Goal: Feedback & Contribution: Leave review/rating

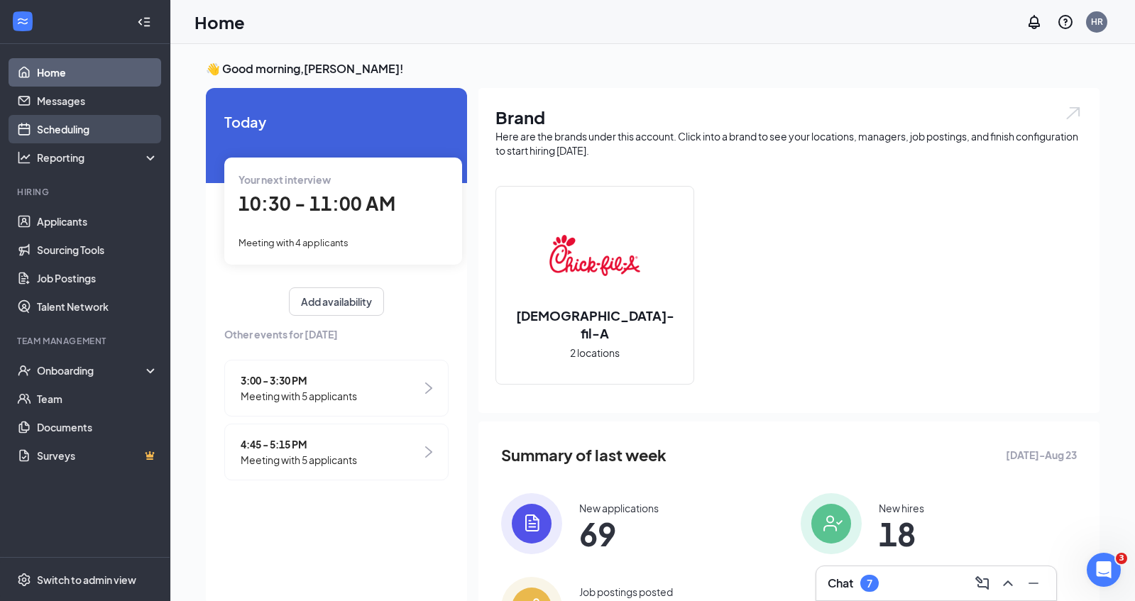
click at [82, 126] on link "Scheduling" at bounding box center [97, 129] width 121 height 28
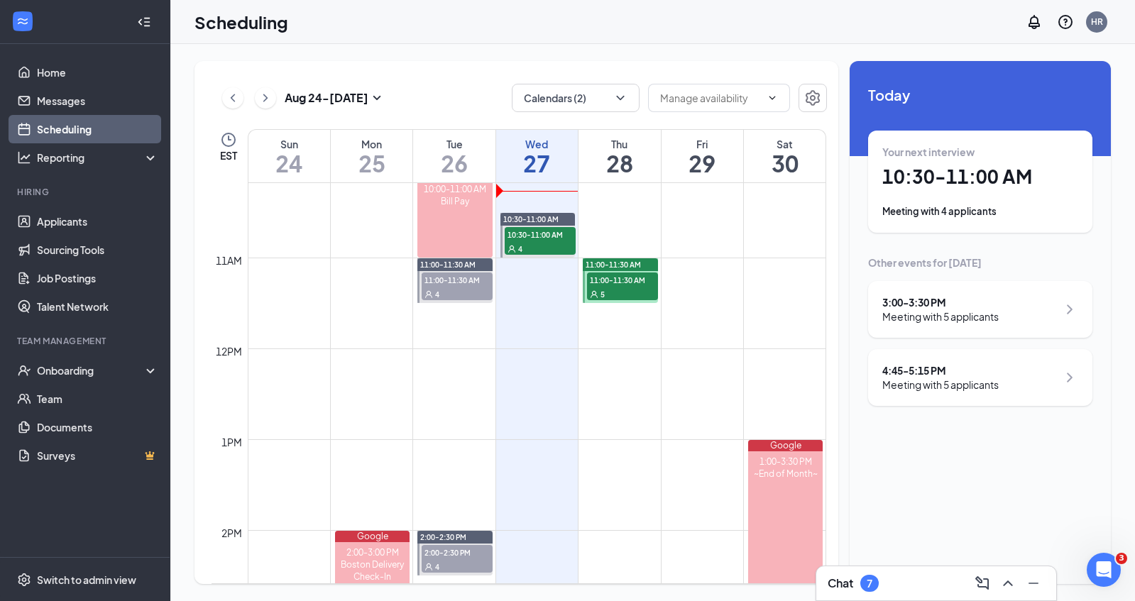
scroll to position [889, 0]
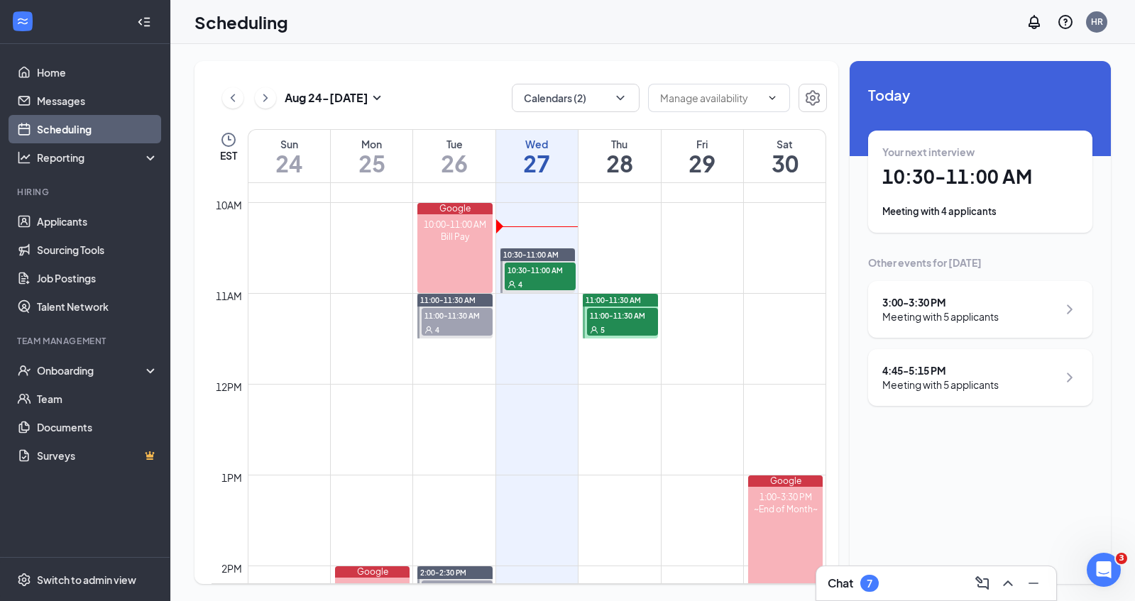
click at [455, 320] on span "11:00-11:30 AM" at bounding box center [457, 315] width 71 height 14
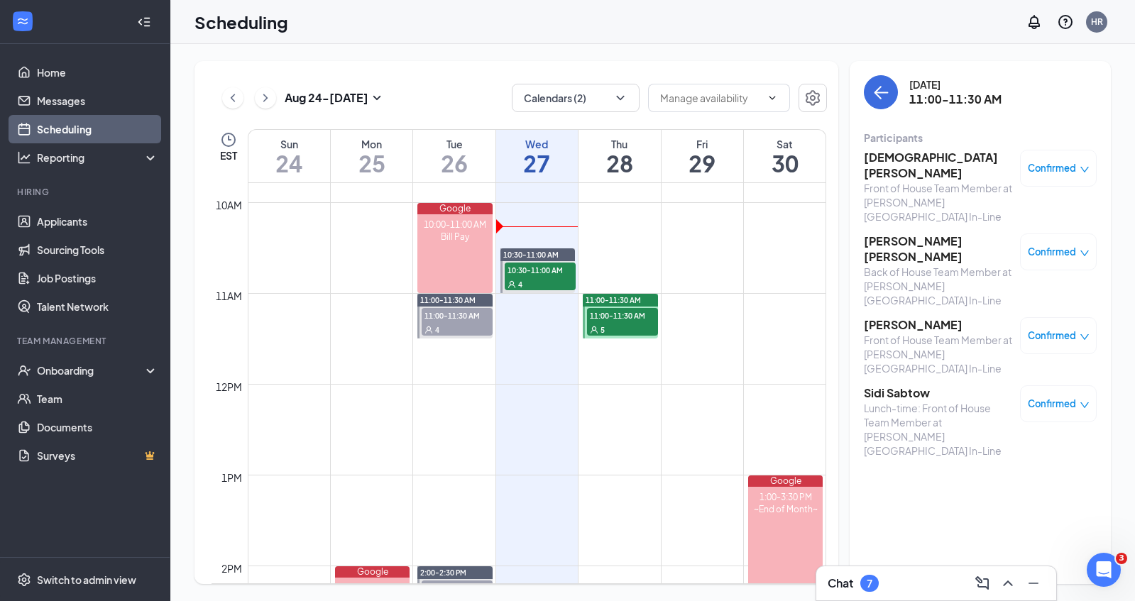
click at [1077, 397] on div "Confirmed" at bounding box center [1059, 404] width 62 height 14
click at [979, 442] on span "Cancel" at bounding box center [993, 444] width 33 height 16
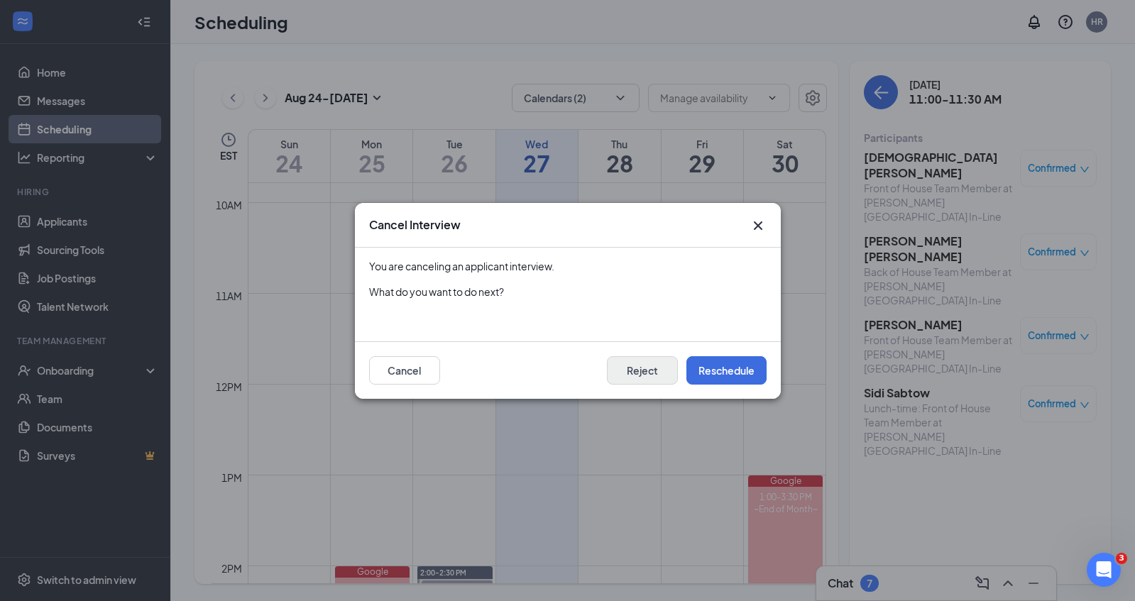
click at [648, 366] on button "Reject" at bounding box center [642, 370] width 71 height 28
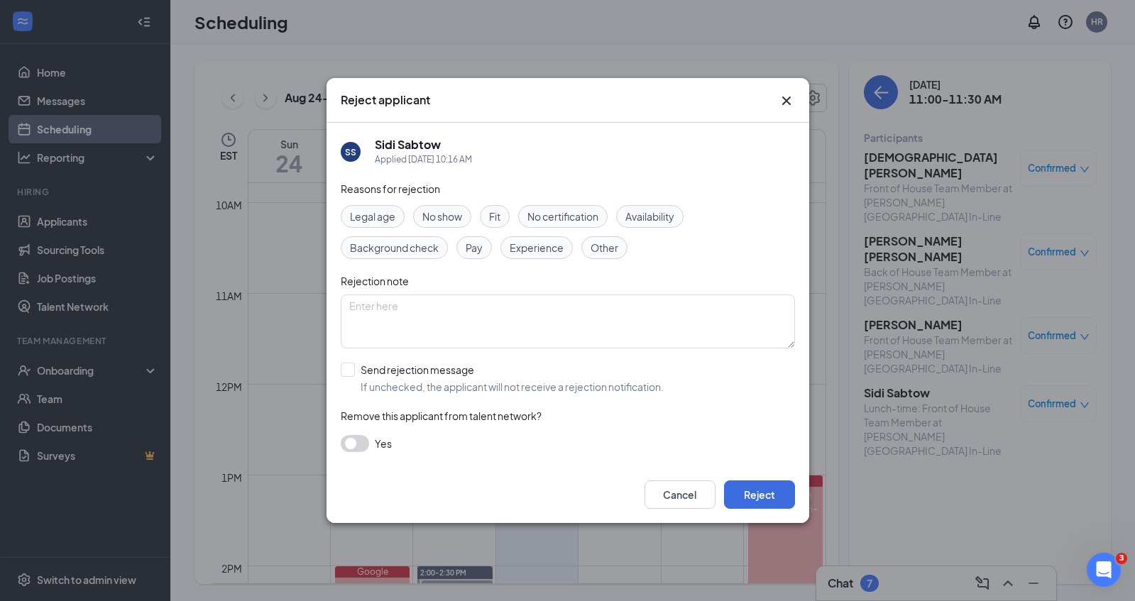
click at [608, 253] on span "Other" at bounding box center [604, 248] width 28 height 16
click at [556, 299] on textarea at bounding box center [568, 322] width 454 height 54
type textarea "Declined interview"
click at [754, 502] on button "Reject" at bounding box center [759, 494] width 71 height 28
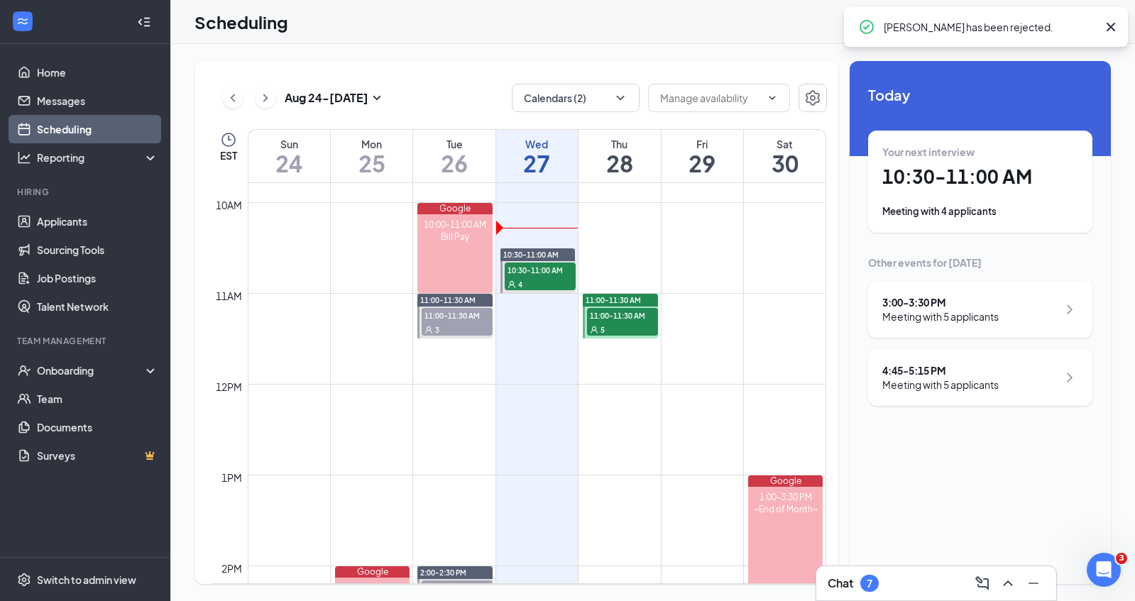
click at [456, 317] on span "11:00-11:30 AM" at bounding box center [457, 315] width 71 height 14
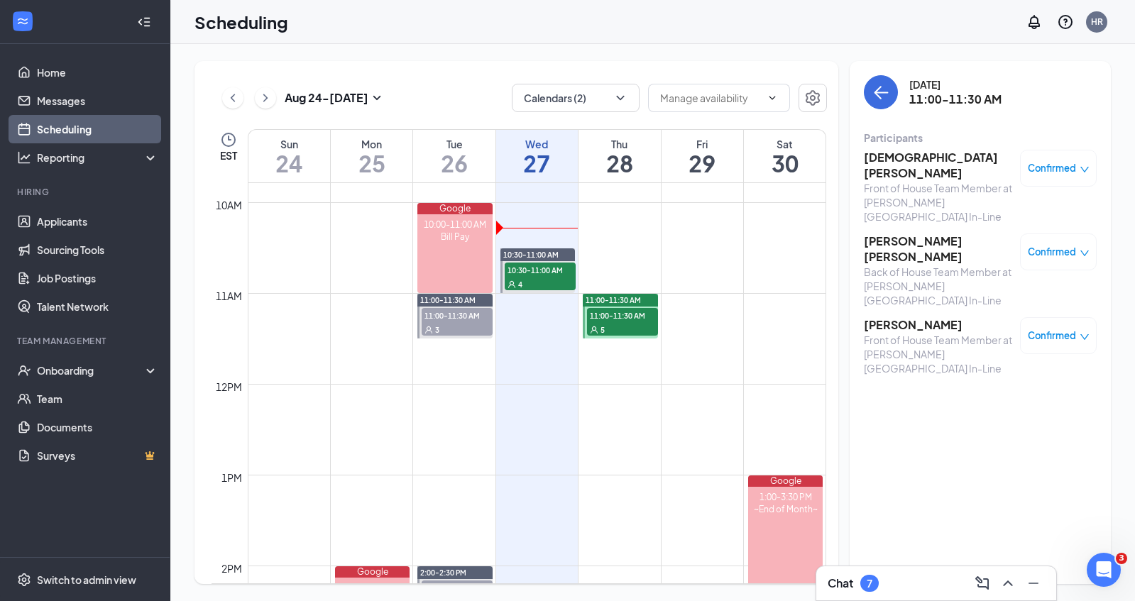
click at [921, 162] on h3 "[DEMOGRAPHIC_DATA][PERSON_NAME]" at bounding box center [938, 165] width 149 height 31
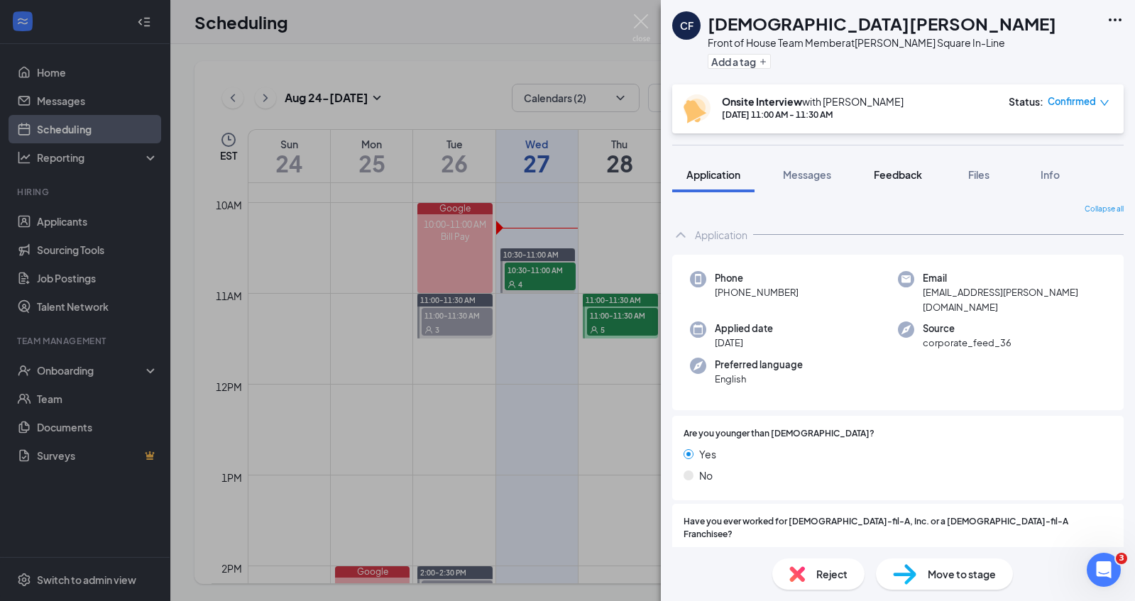
click at [899, 185] on button "Feedback" at bounding box center [897, 174] width 77 height 35
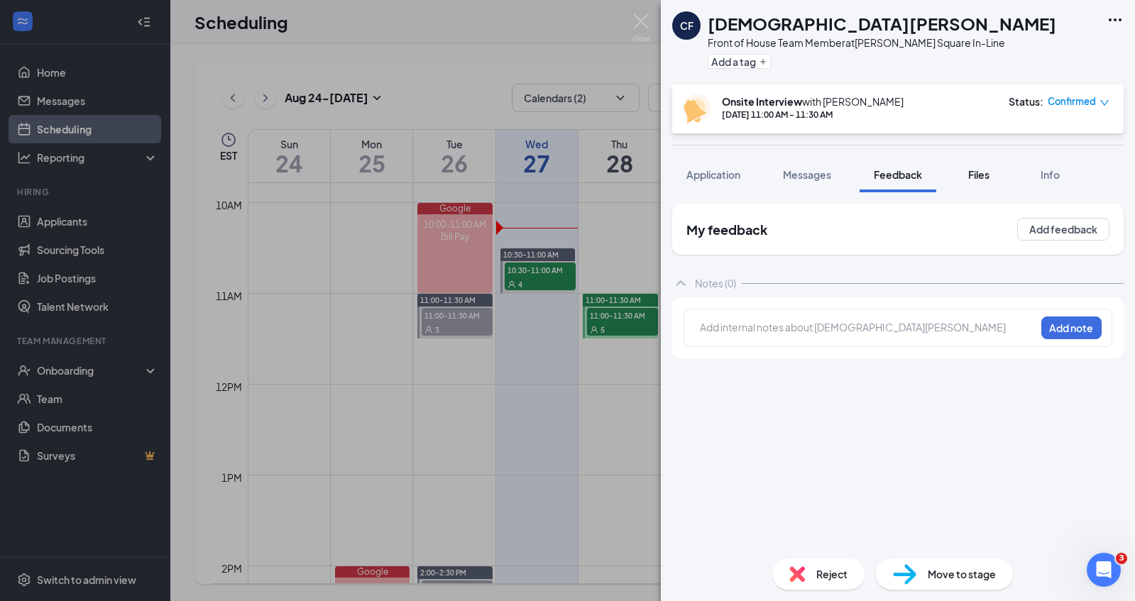
click at [969, 175] on span "Files" at bounding box center [978, 174] width 21 height 13
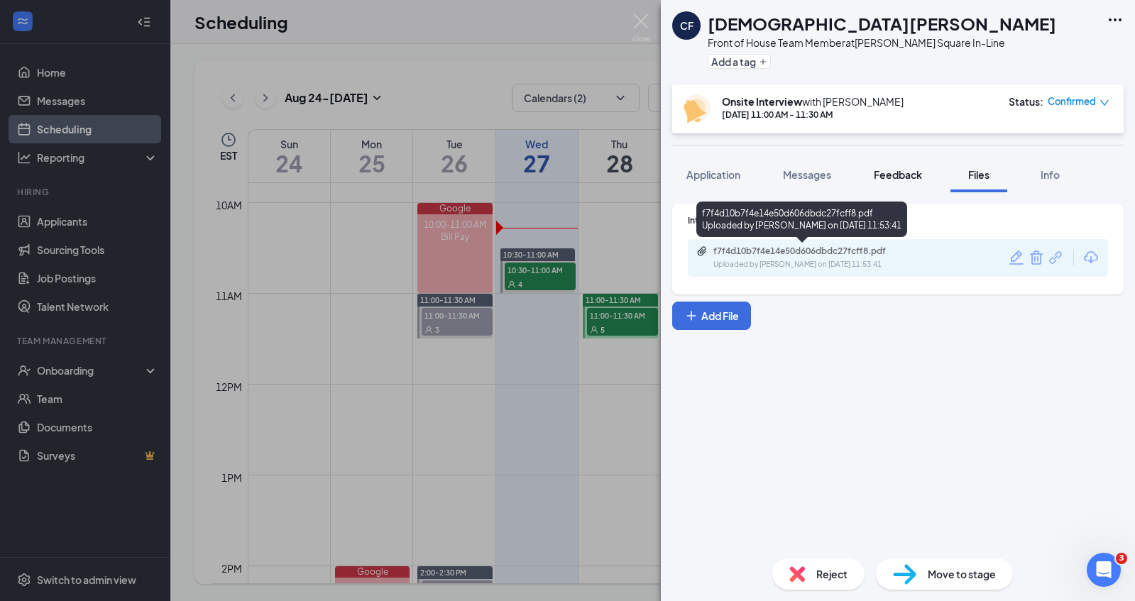
click at [891, 175] on span "Feedback" at bounding box center [898, 174] width 48 height 13
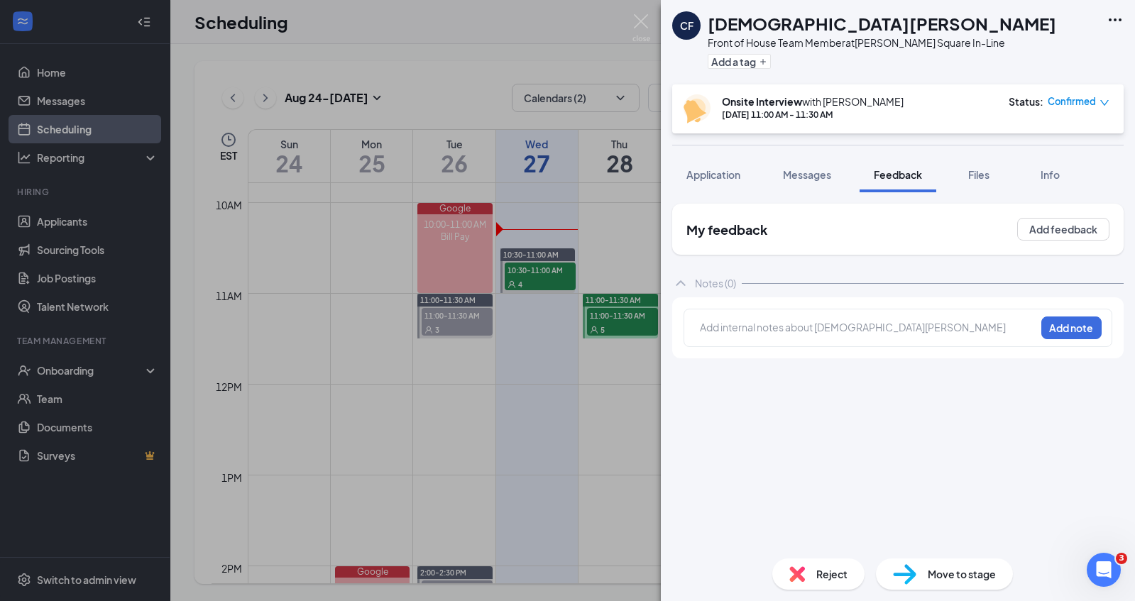
click at [1044, 241] on div "My feedback Add feedback" at bounding box center [897, 229] width 451 height 51
click at [1047, 236] on button "Add feedback" at bounding box center [1063, 229] width 92 height 23
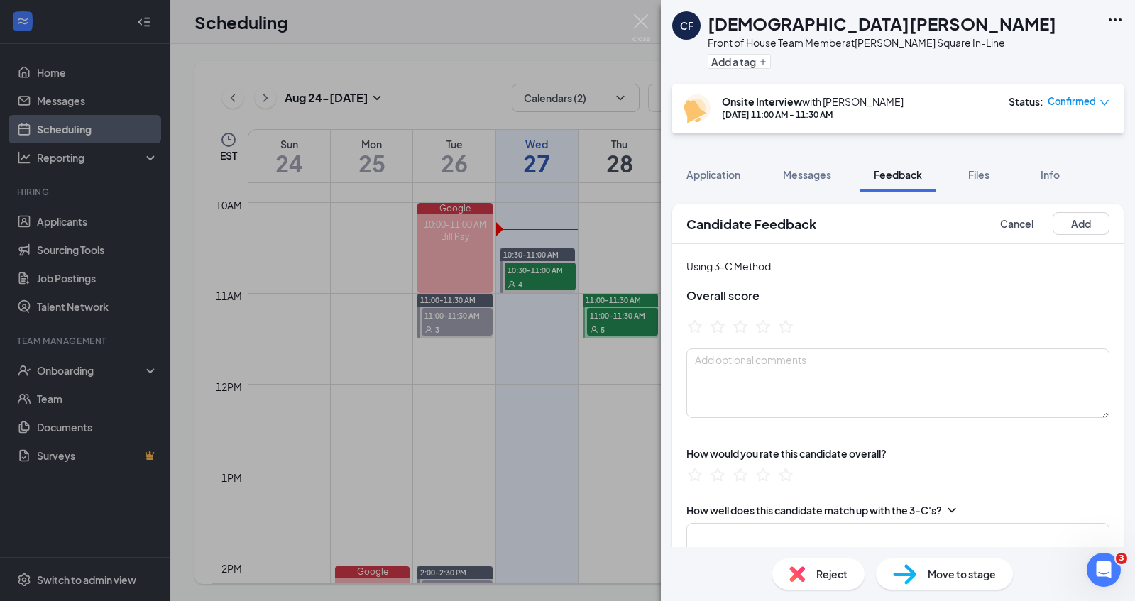
click at [759, 423] on div "Using 3-C Method Overall score" at bounding box center [897, 338] width 451 height 188
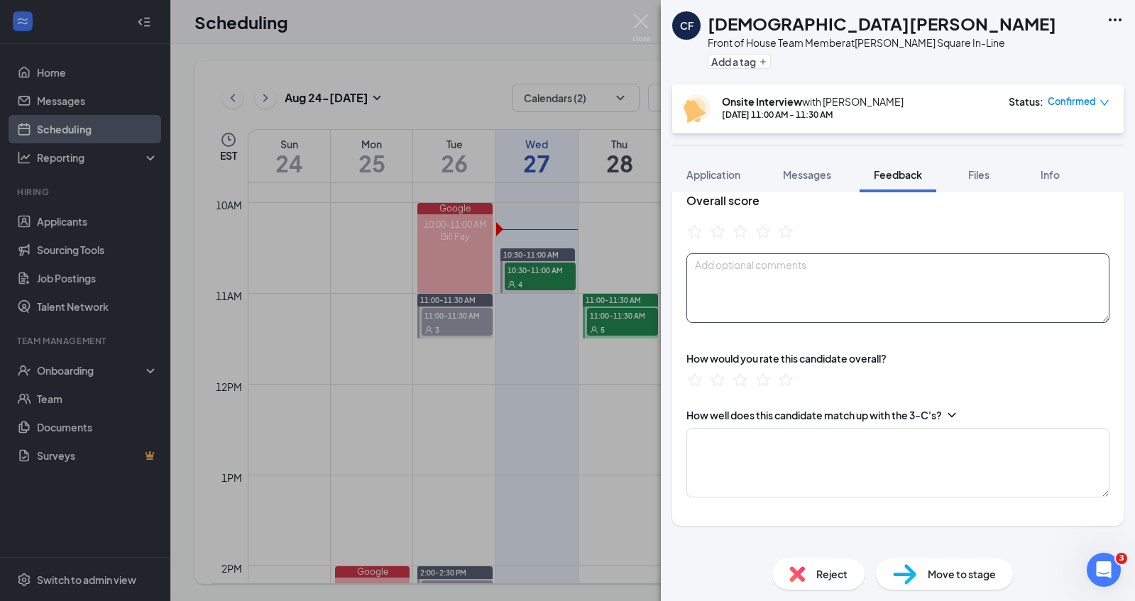
scroll to position [135, 0]
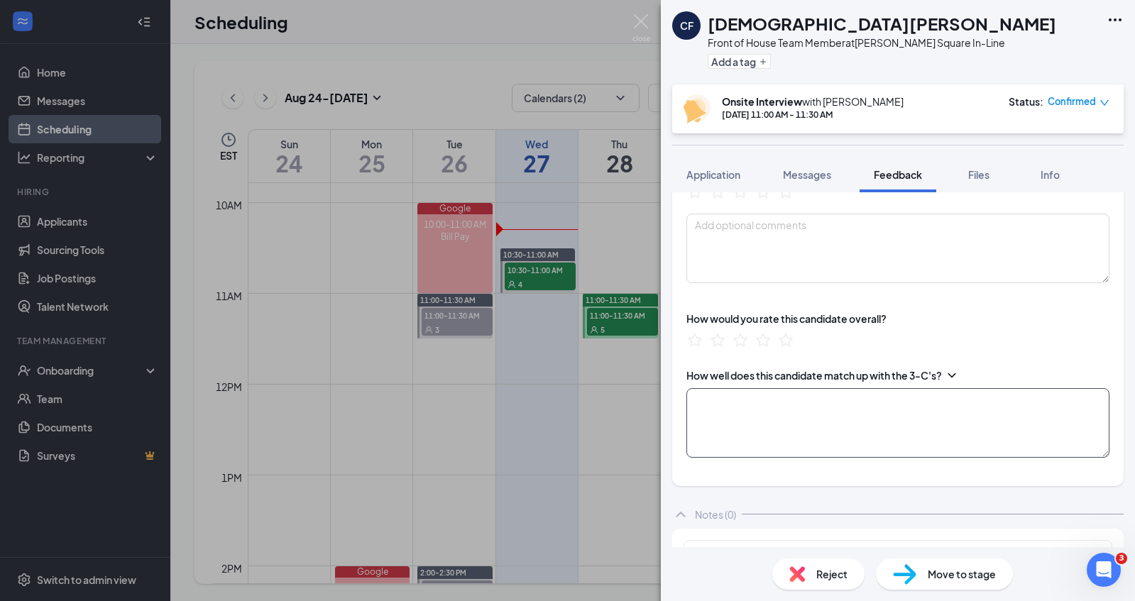
click at [772, 407] on textarea at bounding box center [897, 423] width 423 height 70
click at [757, 438] on textarea "Character - 3/5 Generally honest Competency - 2/5 Failed to demonstrate any ski…" at bounding box center [897, 423] width 423 height 70
click at [755, 431] on textarea "Character - 3/5 Generally honest Competency - 2/5 Failed to demonstrate any ski…" at bounding box center [897, 423] width 423 height 70
type textarea "Character - 3/5 Generally honest Competency - 2/5 Failed to demonstrate any ski…"
click at [969, 345] on div at bounding box center [897, 342] width 423 height 22
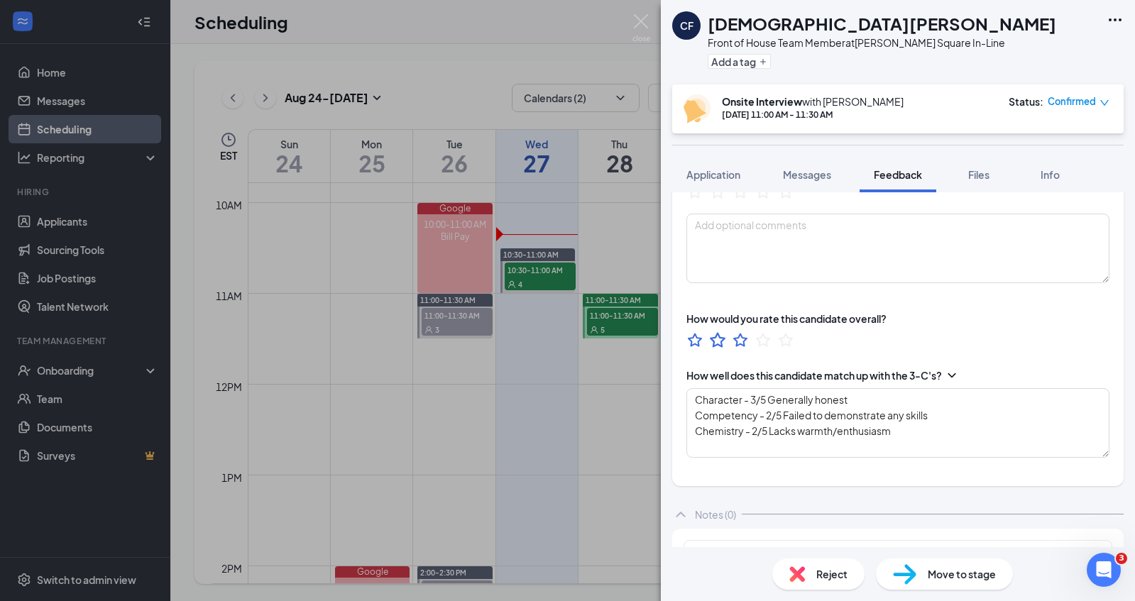
click at [715, 336] on icon "StarBorder" at bounding box center [717, 340] width 18 height 18
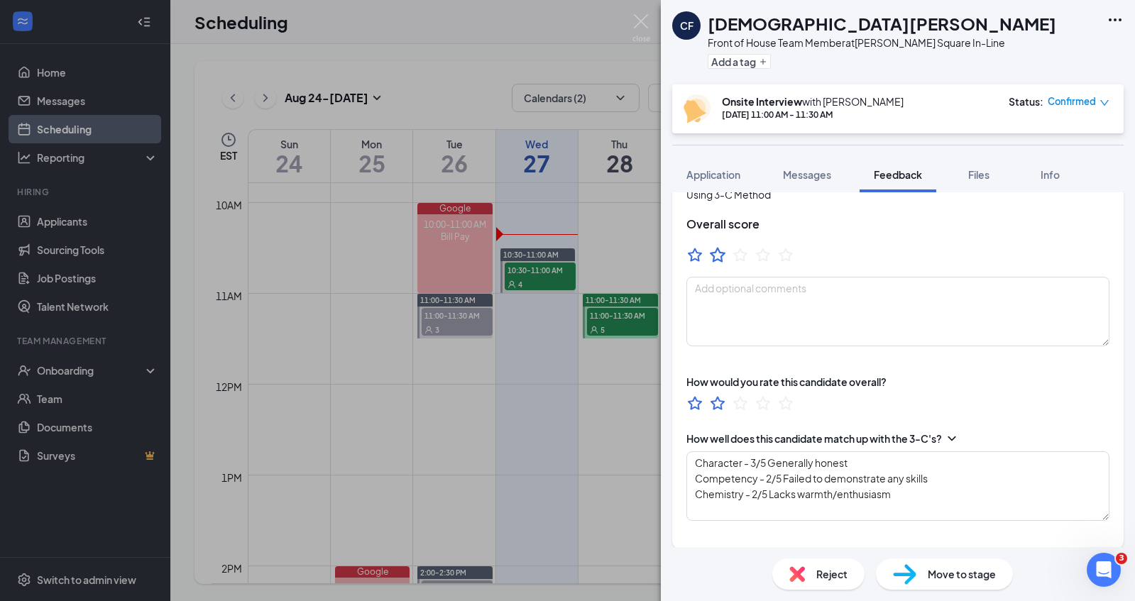
click at [717, 253] on icon "StarBorder" at bounding box center [717, 255] width 18 height 18
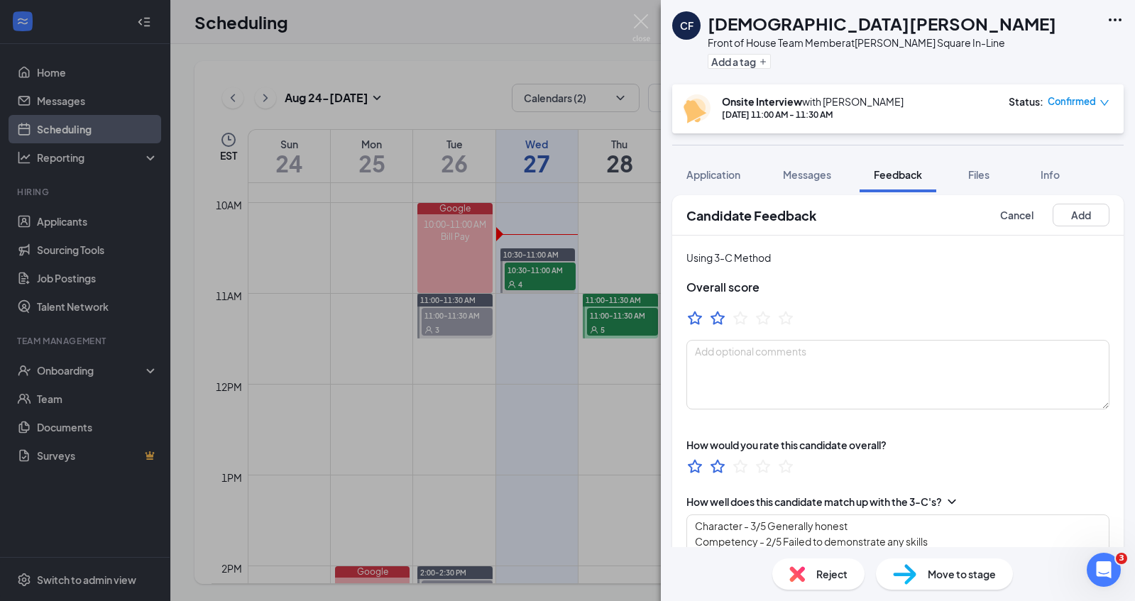
scroll to position [7, 0]
click at [1103, 216] on button "Add" at bounding box center [1080, 216] width 57 height 23
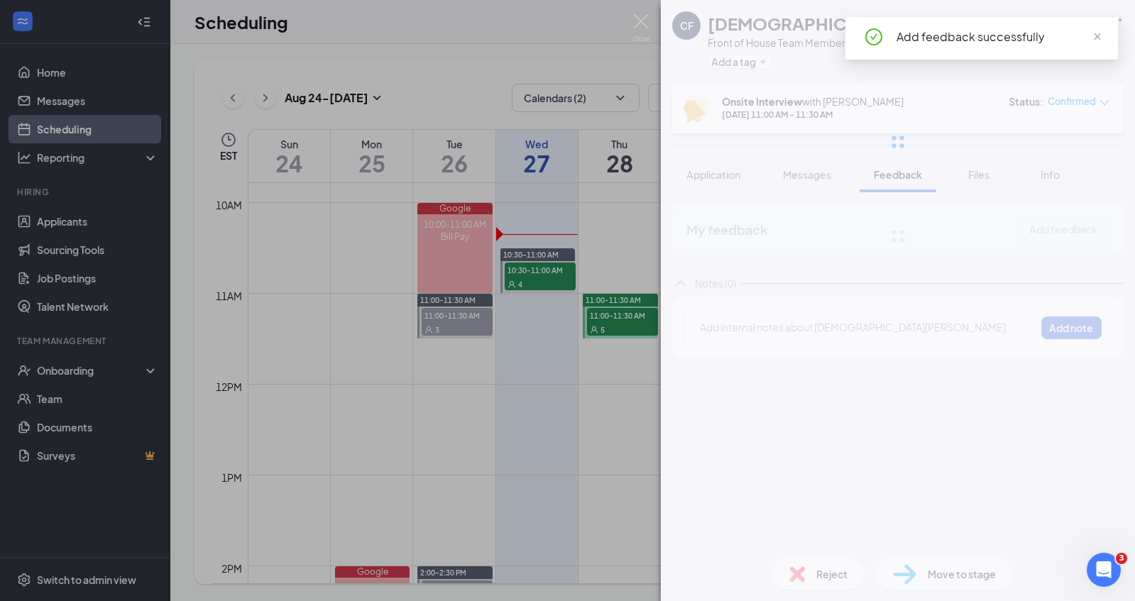
scroll to position [0, 0]
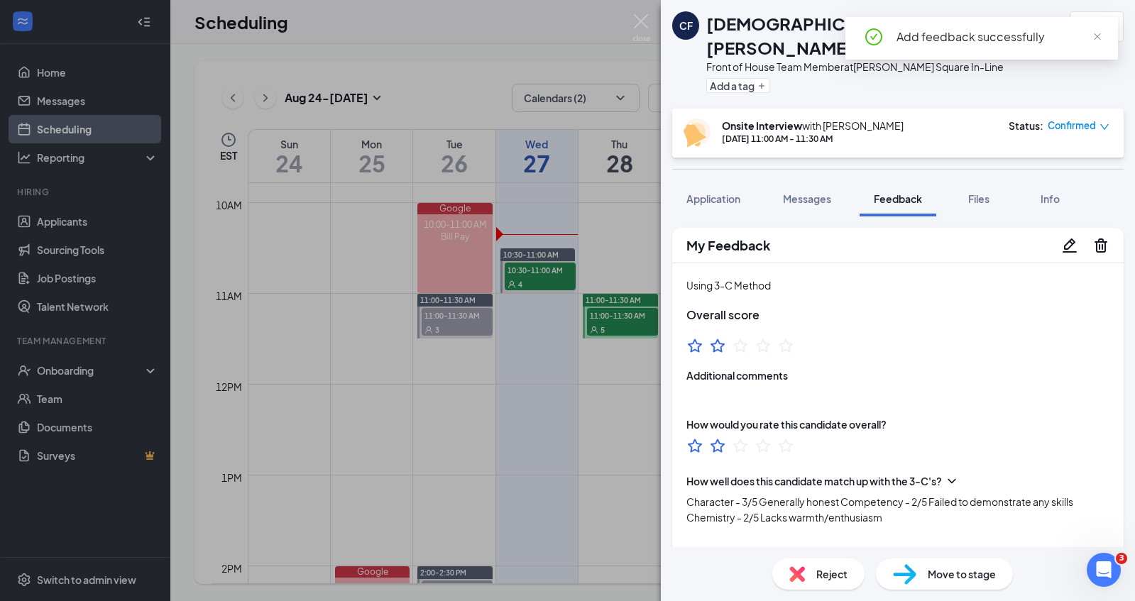
click at [595, 173] on div "CF [DEMOGRAPHIC_DATA][PERSON_NAME] Front of House Team Member at [PERSON_NAME][…" at bounding box center [567, 300] width 1135 height 601
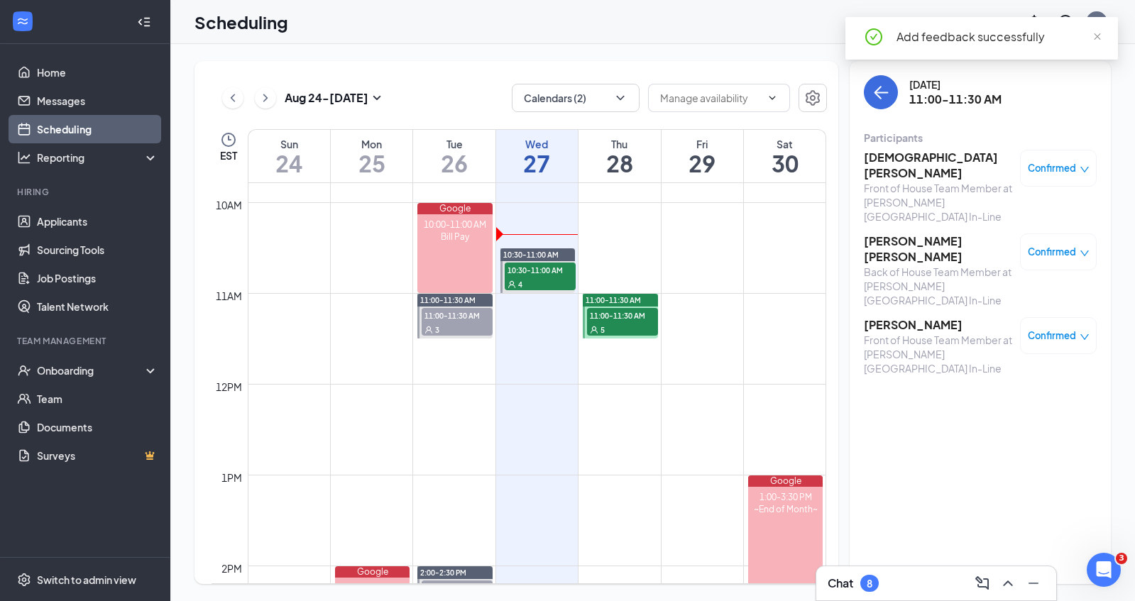
click at [872, 333] on div "Front of House Team Member at [PERSON_NAME][GEOGRAPHIC_DATA] In-Line" at bounding box center [938, 354] width 149 height 43
click at [879, 317] on h3 "[PERSON_NAME]" at bounding box center [938, 325] width 149 height 16
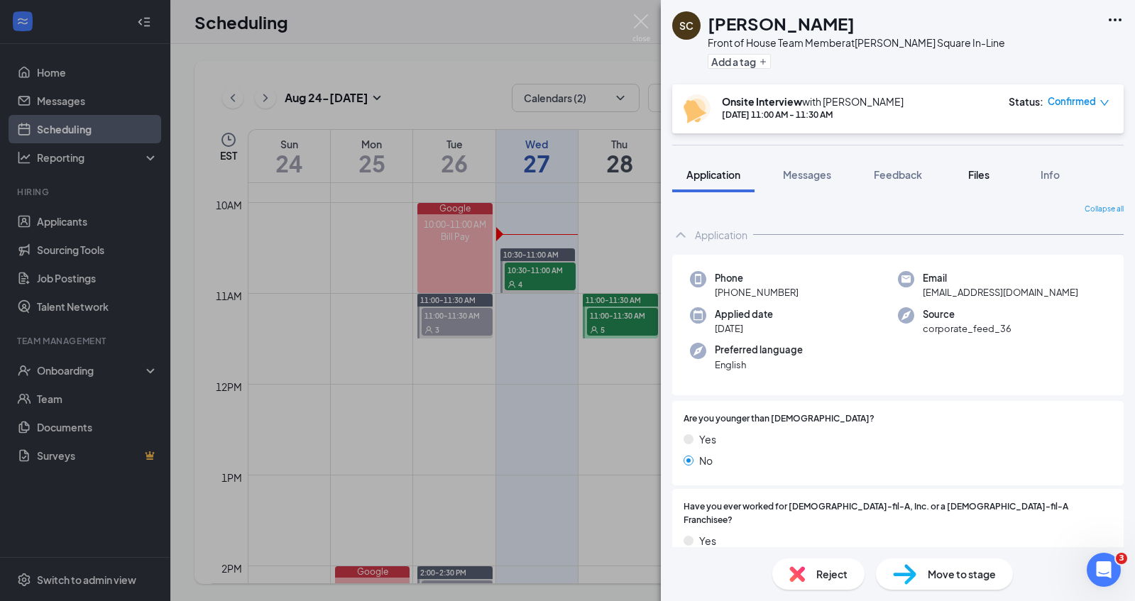
click at [959, 174] on button "Files" at bounding box center [978, 174] width 57 height 35
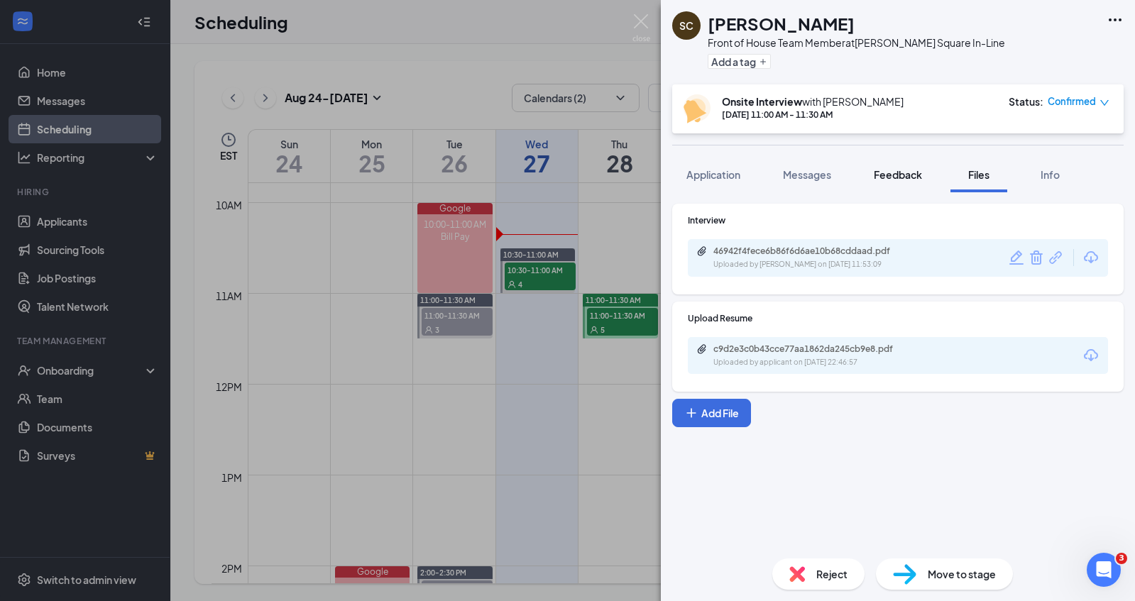
click at [894, 175] on span "Feedback" at bounding box center [898, 174] width 48 height 13
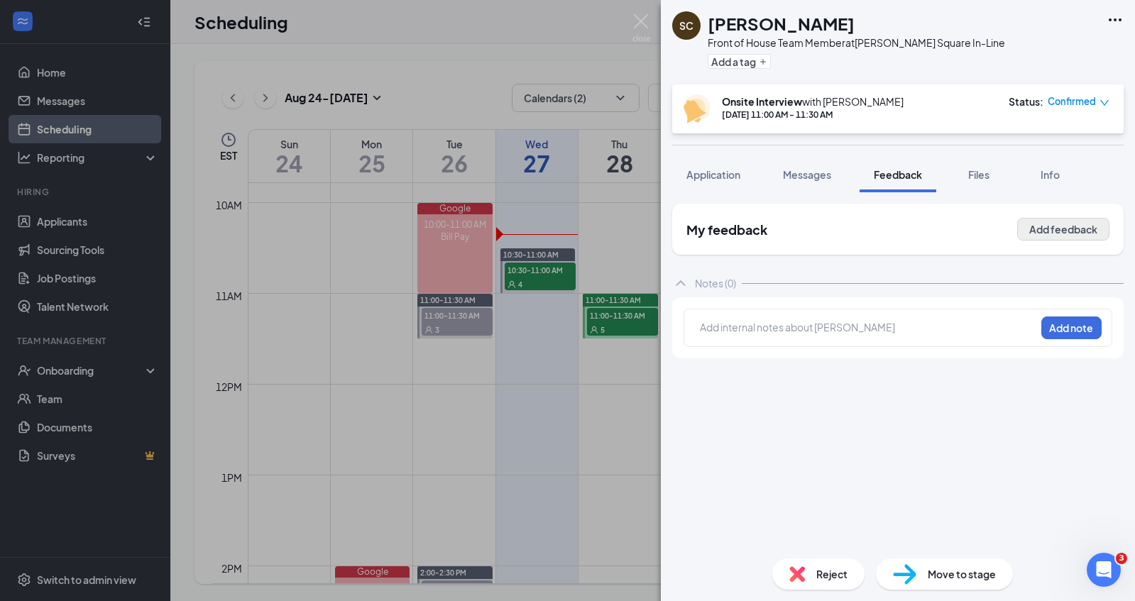
click at [1068, 229] on button "Add feedback" at bounding box center [1063, 229] width 92 height 23
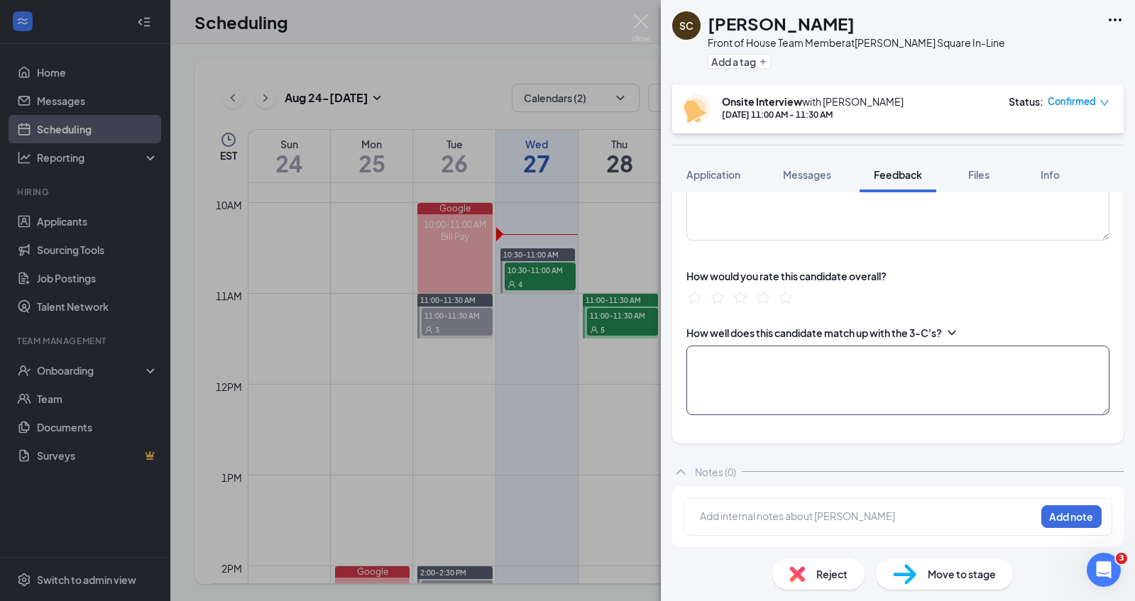
click at [801, 402] on textarea at bounding box center [897, 381] width 423 height 70
click at [942, 358] on textarea "Character - 4/5 Empathetic and respectful/strong itegrrity Competency - Chemist…" at bounding box center [897, 381] width 423 height 70
click at [836, 365] on textarea "Character - 4/5 Empathetic and respectful/strong integrity Competency - Chemist…" at bounding box center [897, 381] width 423 height 70
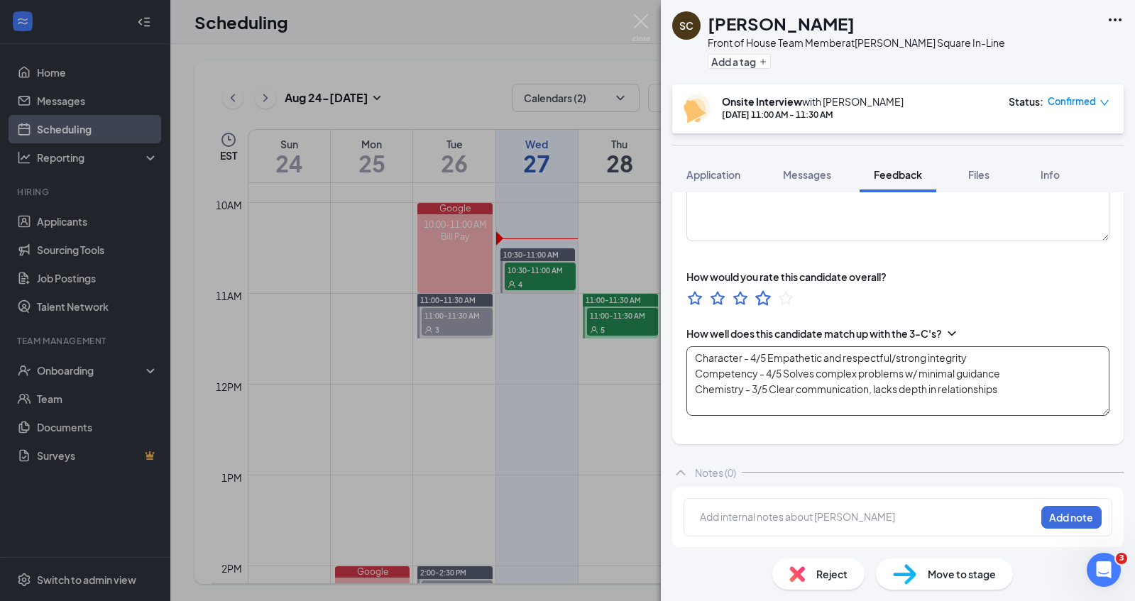
type textarea "Character - 4/5 Empathetic and respectful/strong integrity Competency - 4/5 Sol…"
click at [758, 300] on icon "StarBorder" at bounding box center [763, 298] width 18 height 18
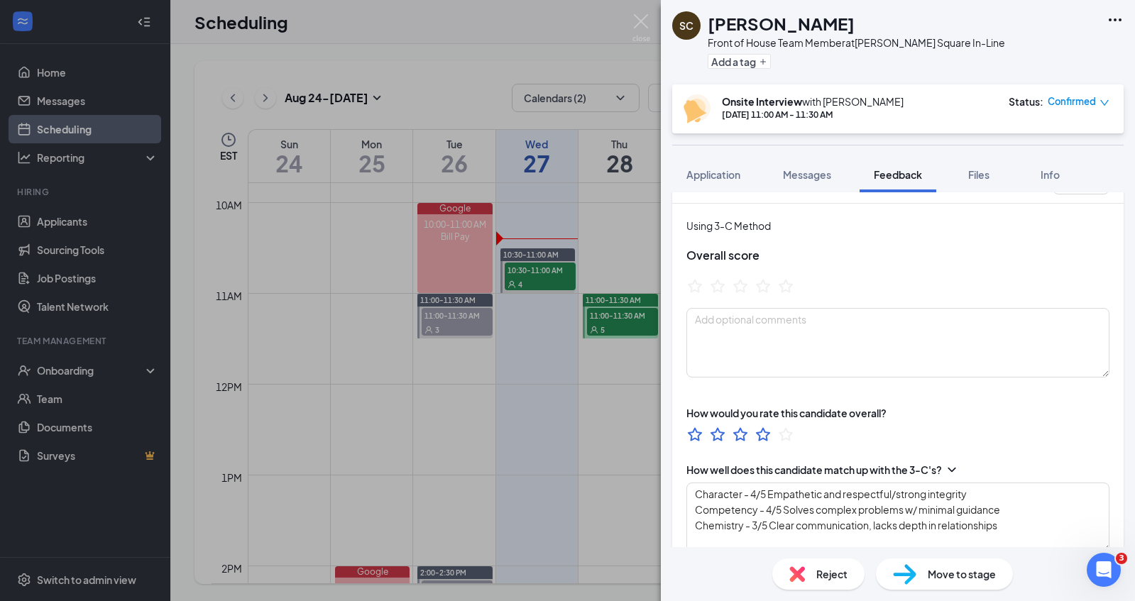
scroll to position [39, 0]
click at [764, 286] on icon "StarBorder" at bounding box center [763, 287] width 18 height 18
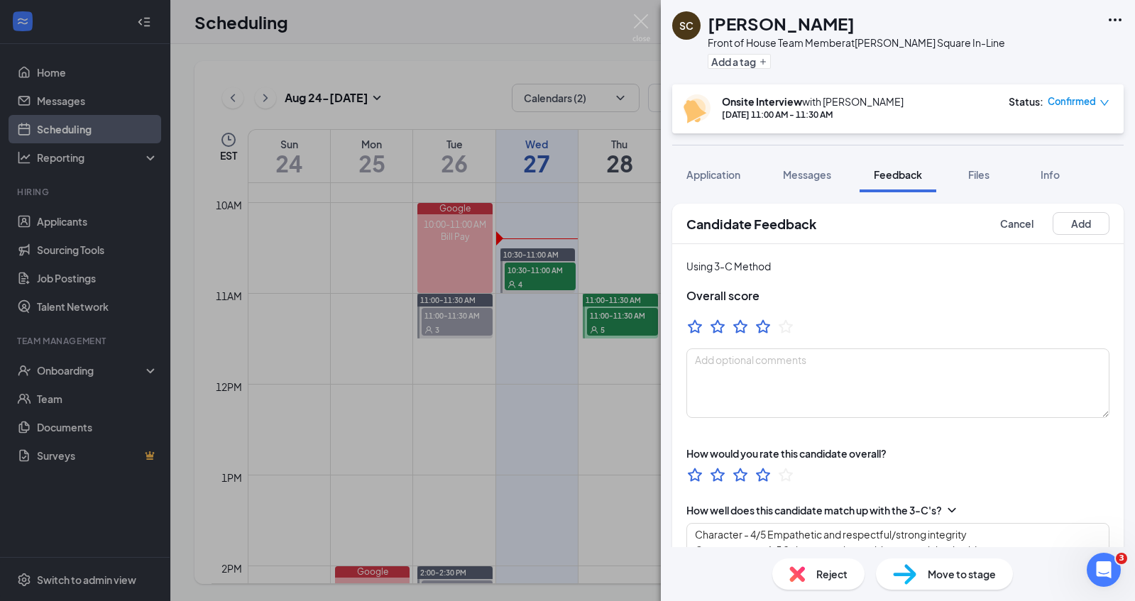
scroll to position [0, 0]
click at [1085, 235] on div "Candidate Feedback Cancel Add" at bounding box center [897, 224] width 451 height 40
click at [1085, 229] on button "Add" at bounding box center [1080, 223] width 57 height 23
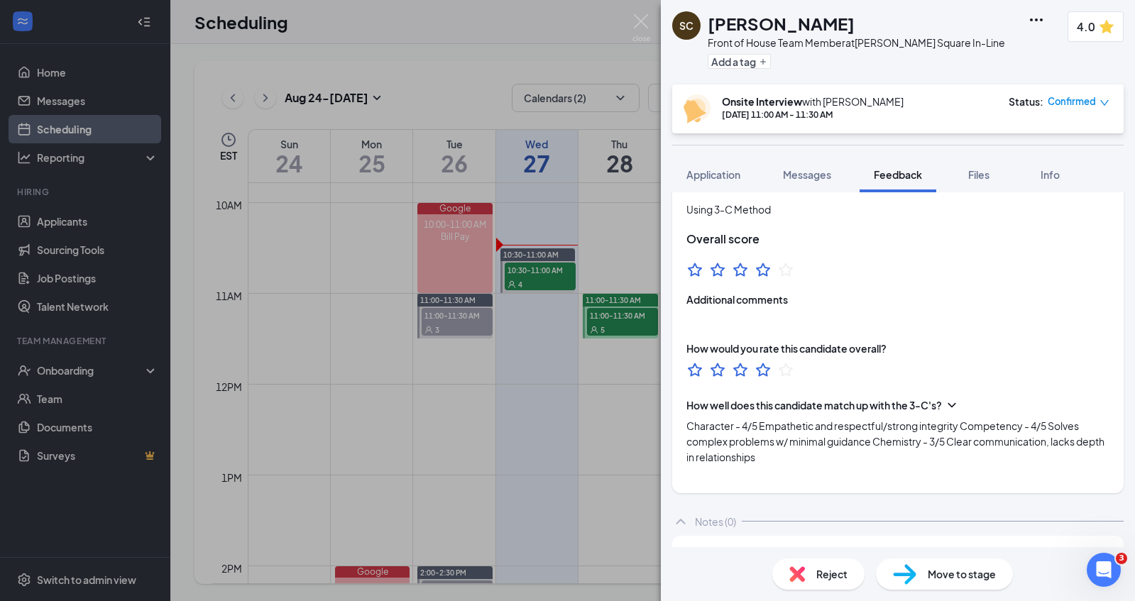
scroll to position [50, 0]
click at [993, 178] on div "Files" at bounding box center [978, 174] width 28 height 14
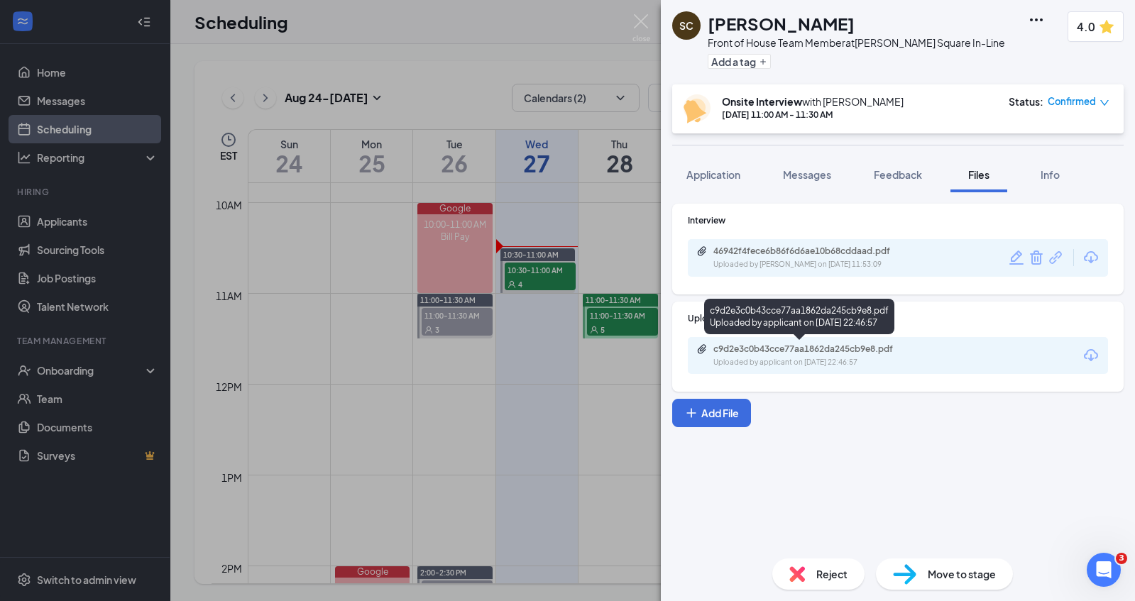
click at [746, 360] on div "Uploaded by applicant on [DATE] 22:46:57" at bounding box center [819, 362] width 213 height 11
